Goal: Transaction & Acquisition: Purchase product/service

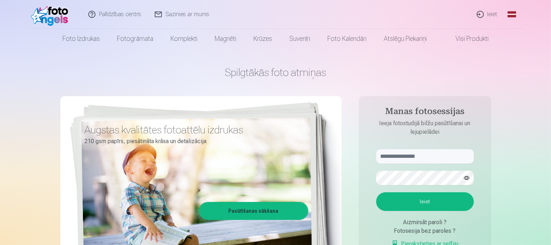
click at [510, 12] on link "Global" at bounding box center [512, 14] width 14 height 29
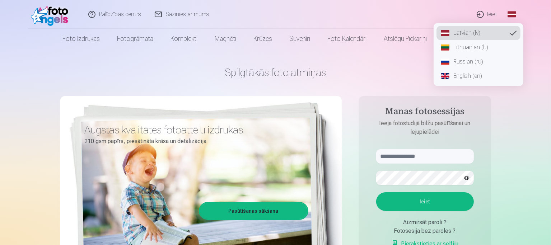
click at [459, 62] on link "Russian (ru)" at bounding box center [479, 62] width 84 height 14
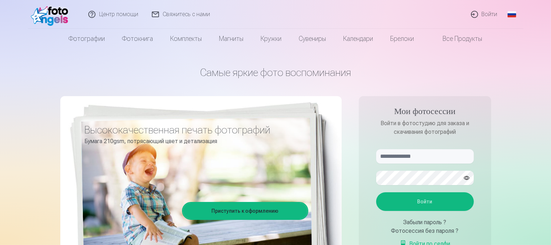
click at [487, 16] on link "Войти" at bounding box center [485, 14] width 40 height 29
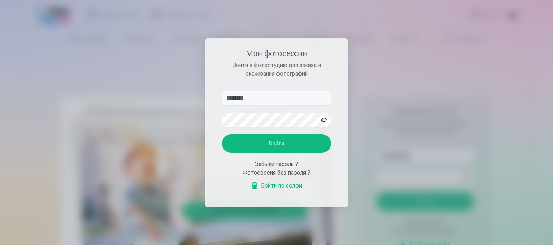
drag, startPoint x: 257, startPoint y: 98, endPoint x: 213, endPoint y: 101, distance: 43.9
click at [213, 101] on aside "Мои фотосессии Войти в фотостудию для заказа и скачивания фотографий ******** В…" at bounding box center [277, 123] width 144 height 170
type input "*"
drag, startPoint x: 236, startPoint y: 98, endPoint x: 195, endPoint y: 97, distance: 40.6
click at [195, 245] on div "Мои фотосессии Войти в фотостудию для заказа и скачивания фотографий * Войти За…" at bounding box center [275, 245] width 551 height 0
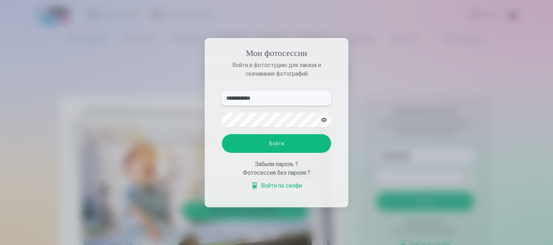
type input "**********"
click at [324, 121] on button "button" at bounding box center [324, 120] width 14 height 14
click at [319, 122] on button "button" at bounding box center [324, 120] width 14 height 14
click at [324, 121] on button "button" at bounding box center [324, 120] width 14 height 14
click at [292, 146] on button "Войти" at bounding box center [276, 143] width 109 height 19
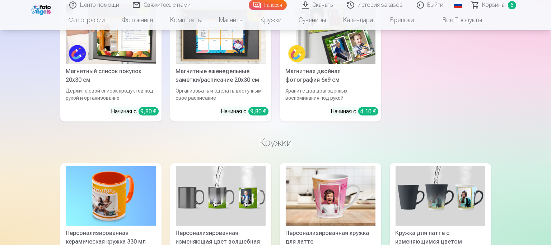
scroll to position [3449, 0]
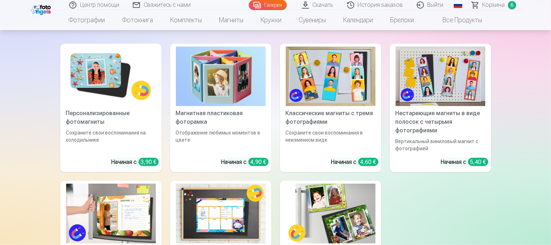
click at [493, 6] on span "Корзина" at bounding box center [494, 5] width 23 height 9
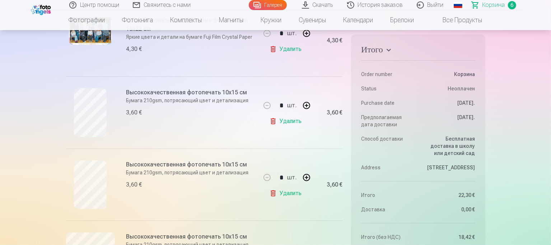
scroll to position [216, 0]
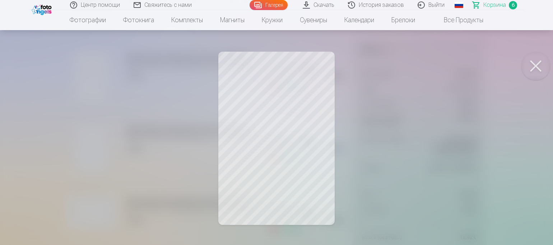
click at [540, 68] on button at bounding box center [536, 66] width 29 height 29
click at [536, 66] on button at bounding box center [536, 66] width 29 height 29
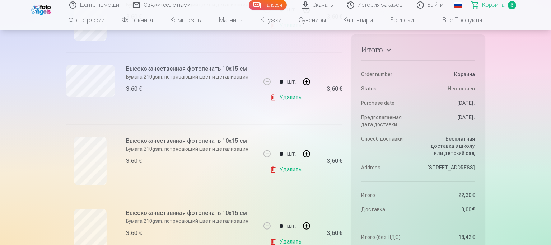
scroll to position [359, 0]
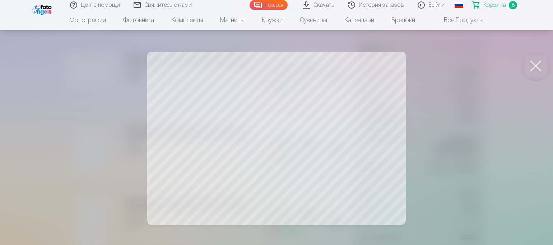
click at [535, 68] on button at bounding box center [536, 66] width 29 height 29
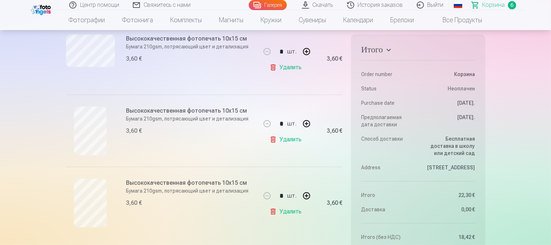
scroll to position [395, 0]
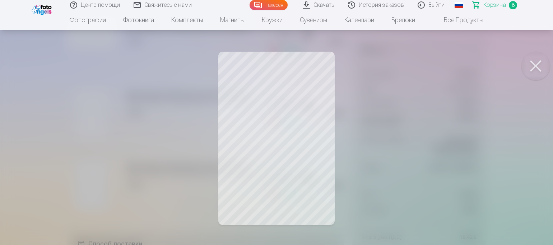
click at [537, 66] on button at bounding box center [536, 66] width 29 height 29
click at [535, 68] on button at bounding box center [536, 66] width 29 height 29
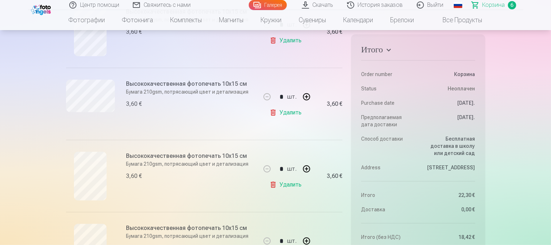
scroll to position [216, 0]
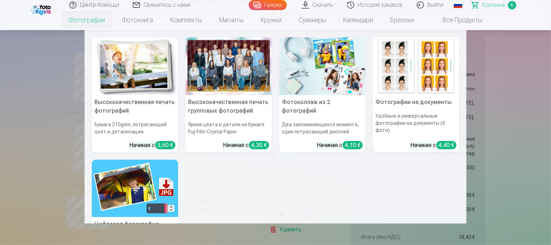
click at [76, 21] on link "Фотографии" at bounding box center [87, 20] width 54 height 20
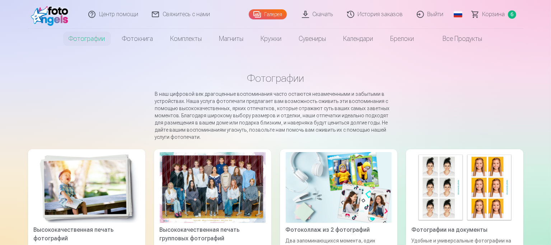
click at [274, 15] on link "Галерея" at bounding box center [268, 14] width 38 height 10
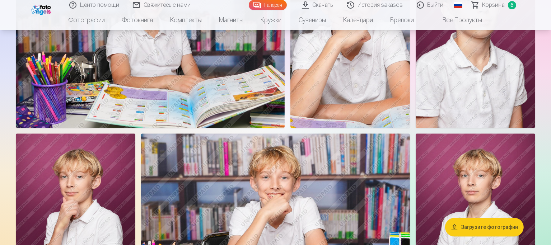
scroll to position [1689, 0]
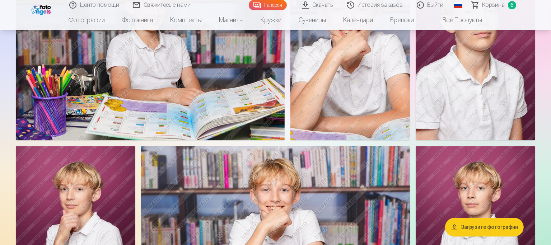
click at [492, 6] on span "Корзина" at bounding box center [494, 5] width 23 height 9
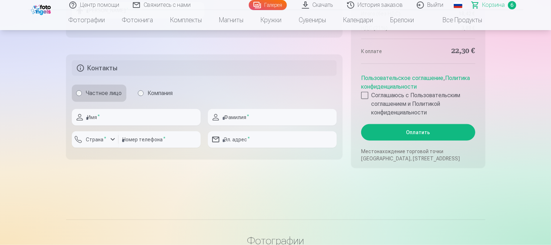
scroll to position [790, 0]
